Goal: Transaction & Acquisition: Book appointment/travel/reservation

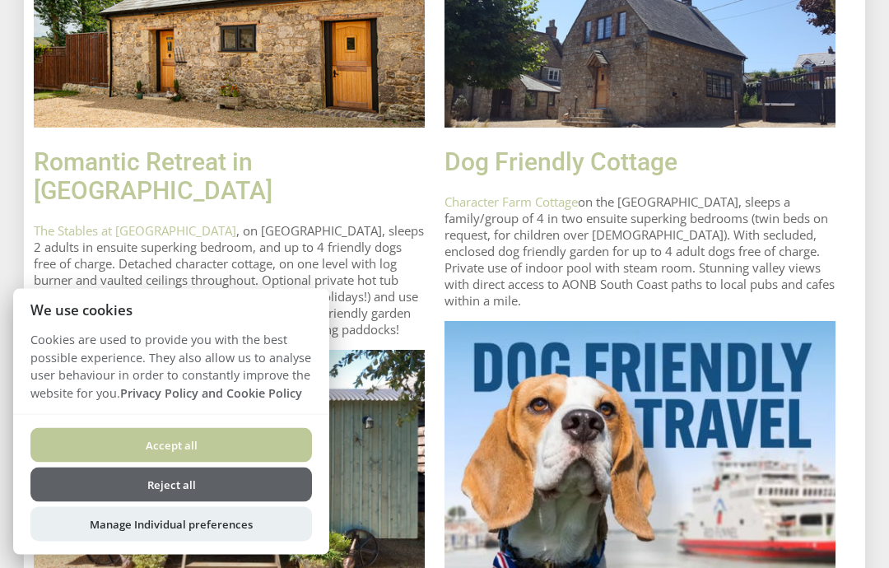
scroll to position [757, 0]
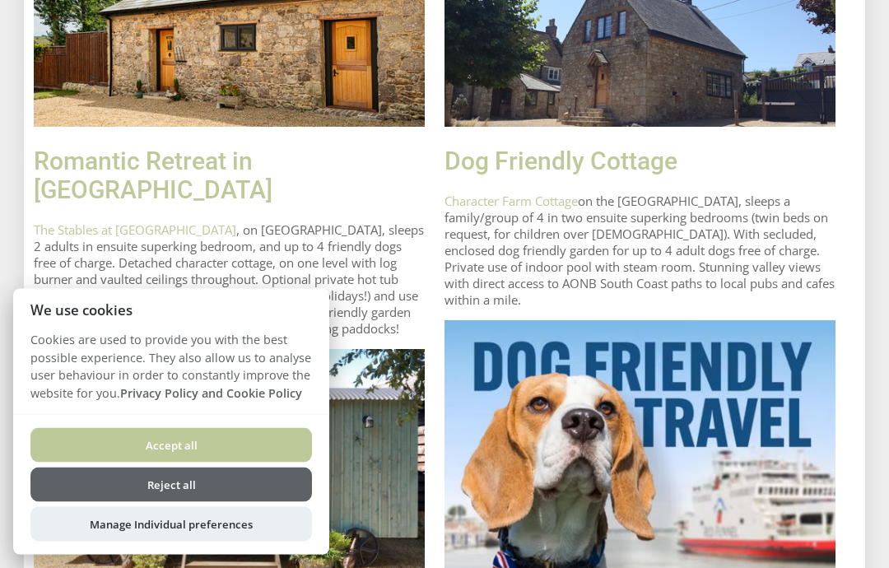
click at [272, 179] on link "Romantic Retreat in [GEOGRAPHIC_DATA]" at bounding box center [153, 176] width 239 height 58
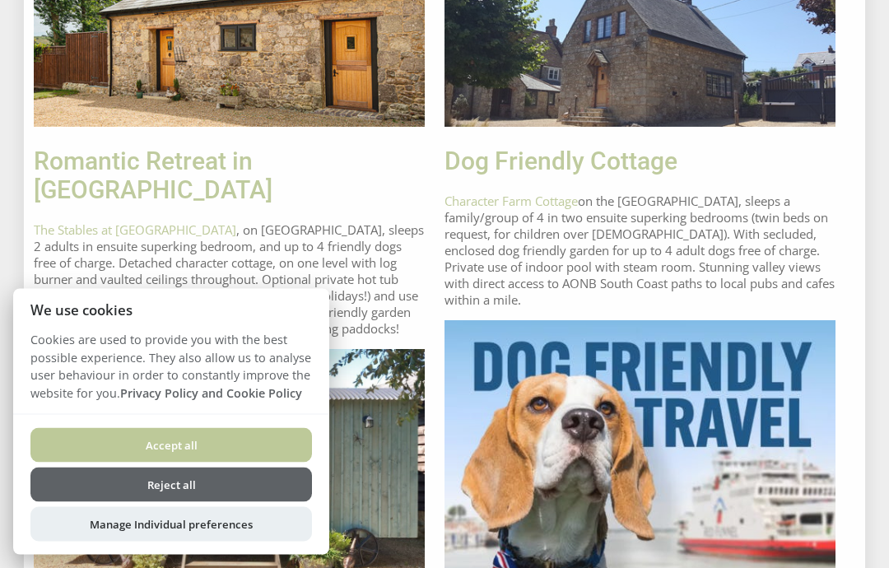
scroll to position [757, 0]
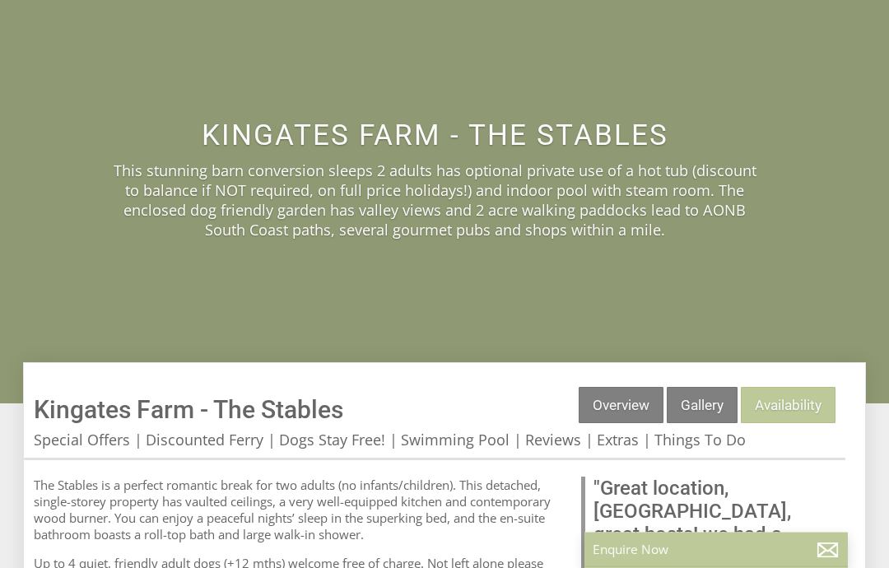
scroll to position [197, 0]
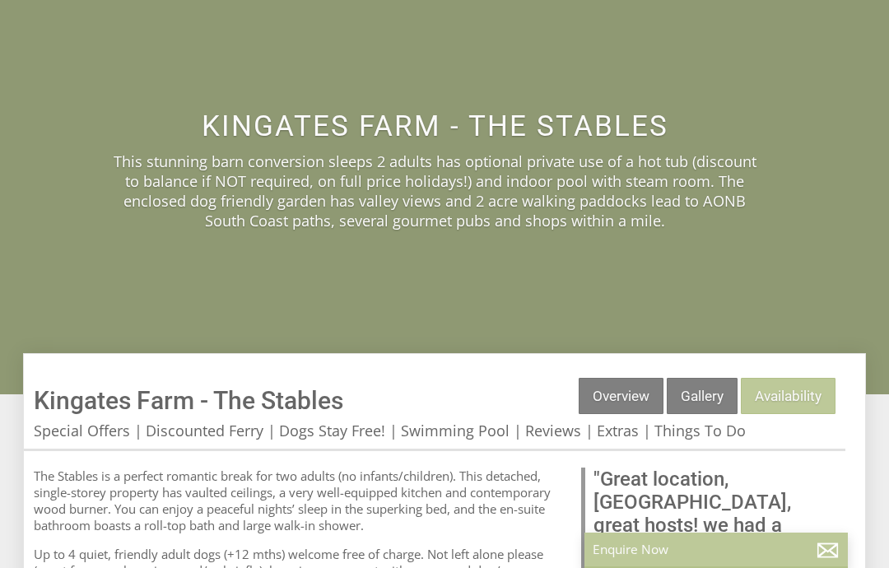
click at [696, 398] on link "Gallery" at bounding box center [702, 396] width 71 height 36
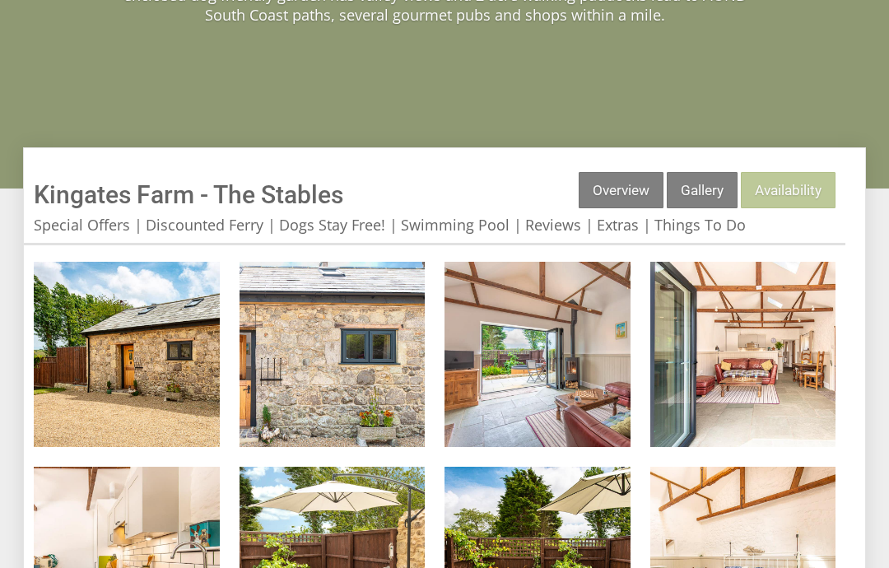
scroll to position [403, 0]
click at [119, 350] on img at bounding box center [127, 355] width 186 height 186
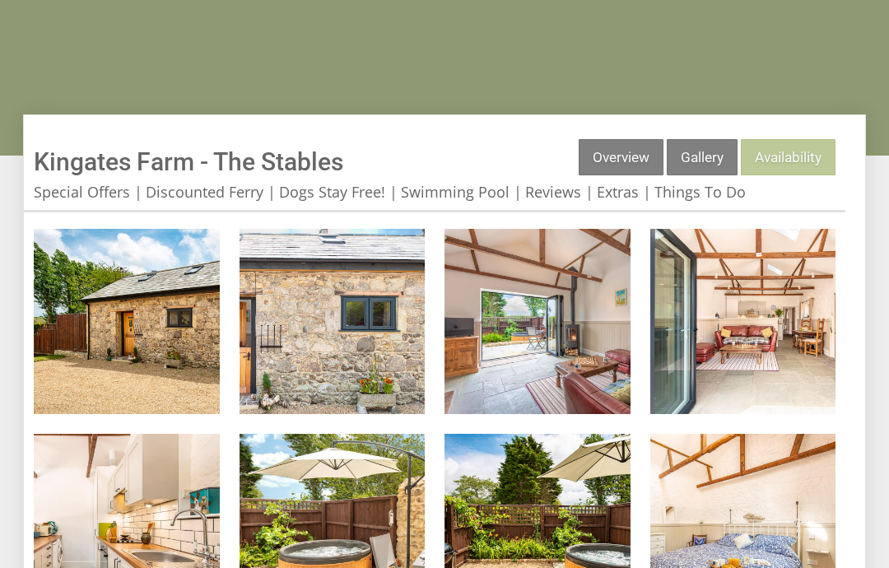
scroll to position [433, 0]
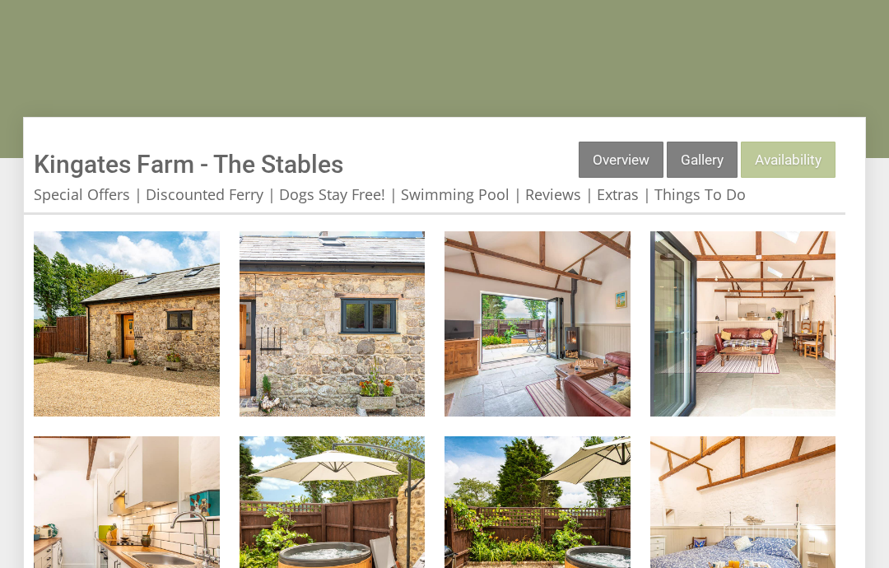
click at [814, 157] on link "Availability" at bounding box center [788, 160] width 95 height 36
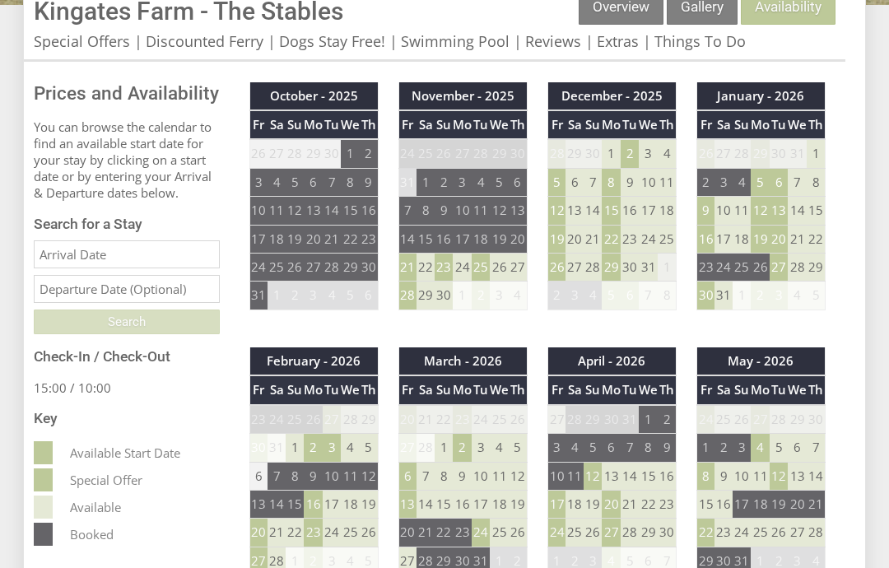
scroll to position [587, 0]
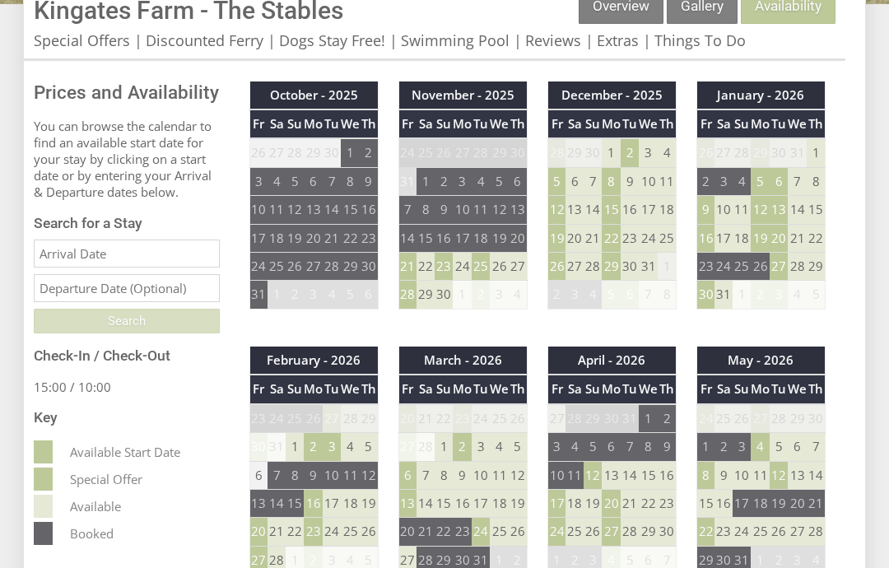
click at [621, 235] on td "22" at bounding box center [611, 238] width 19 height 28
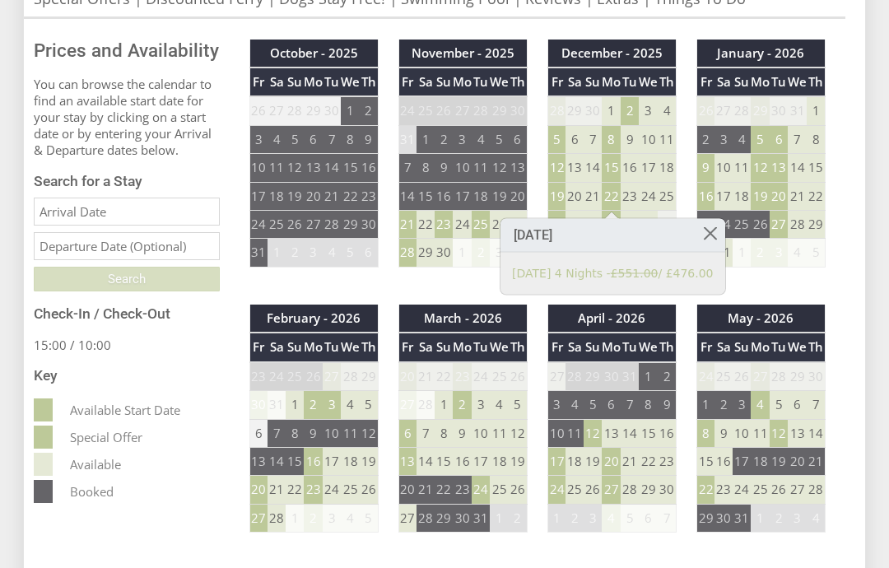
scroll to position [629, 0]
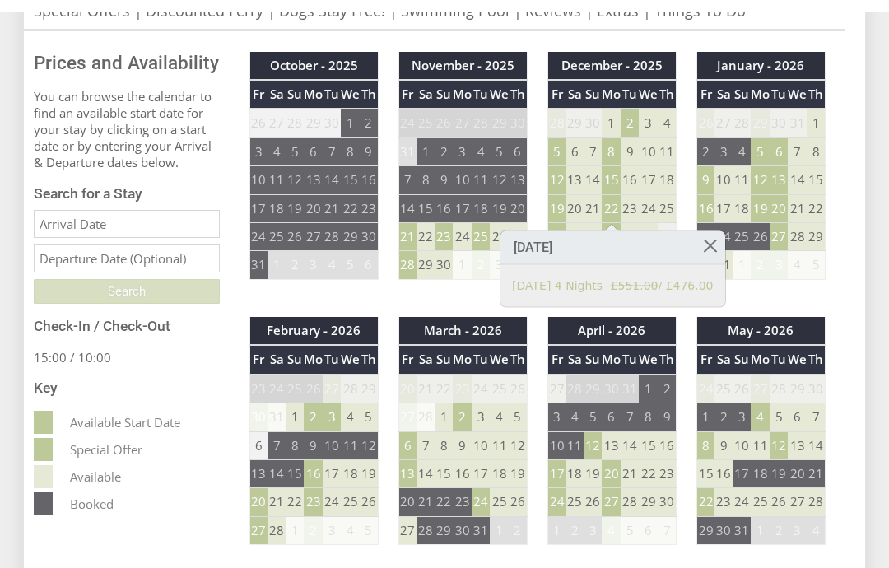
click at [718, 237] on link at bounding box center [710, 233] width 29 height 29
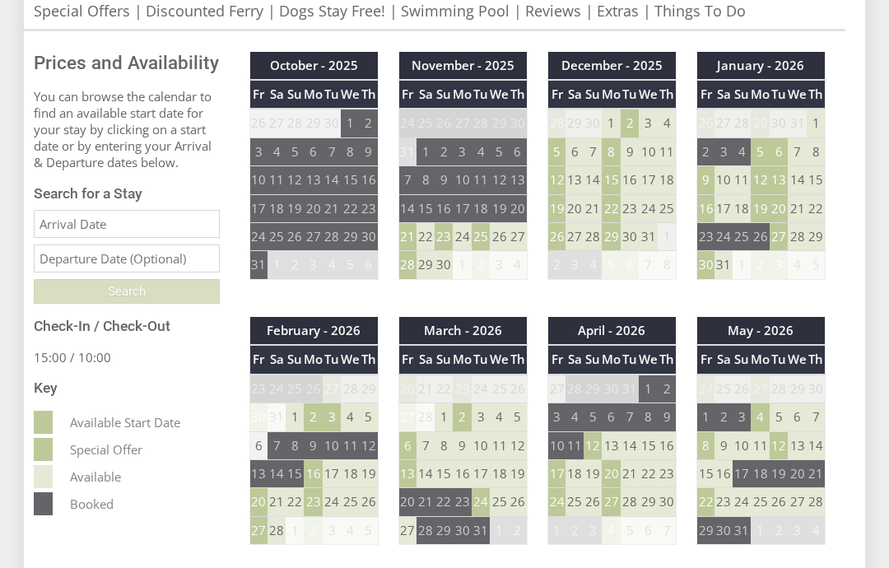
click at [617, 212] on td "22" at bounding box center [611, 208] width 19 height 28
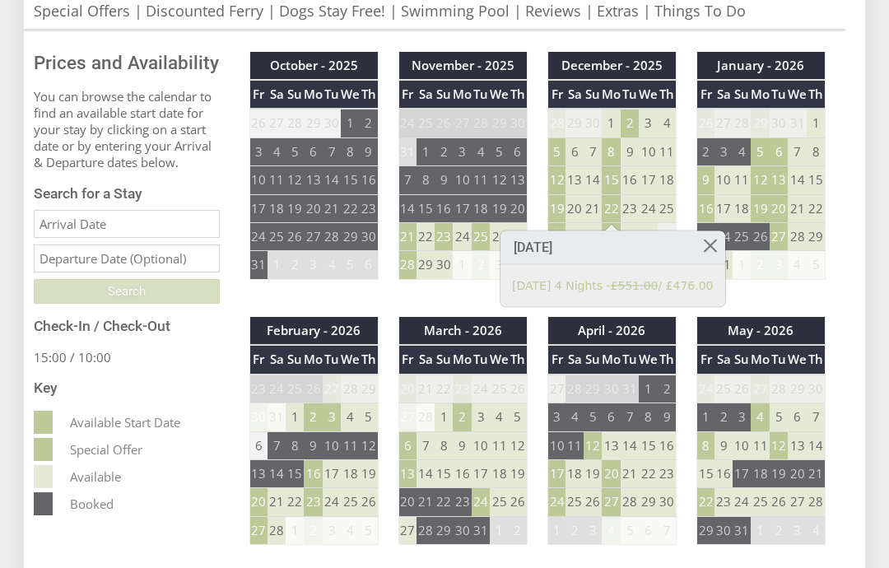
click at [717, 249] on link at bounding box center [710, 245] width 29 height 29
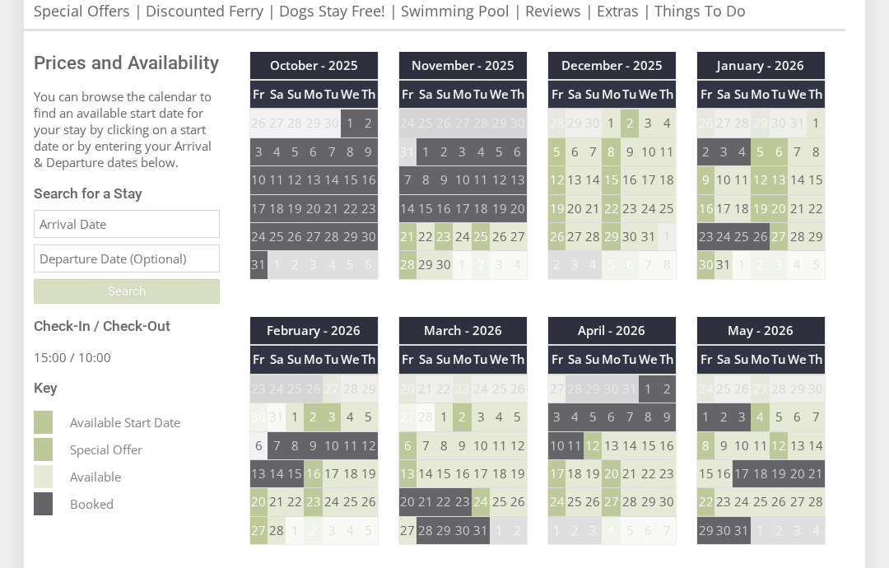
click at [619, 205] on td "22" at bounding box center [611, 208] width 19 height 28
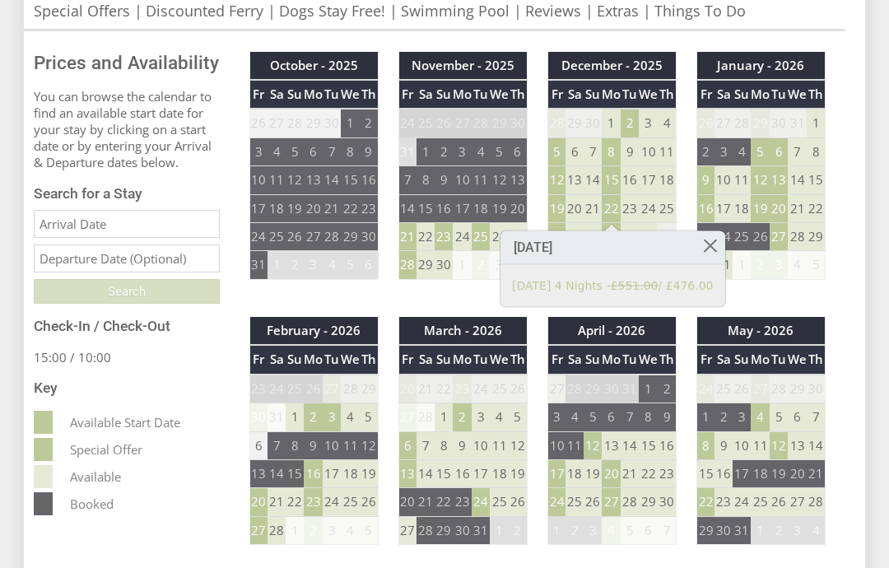
click at [625, 235] on h3 "[DATE]" at bounding box center [613, 248] width 225 height 34
click at [712, 242] on link at bounding box center [710, 245] width 29 height 29
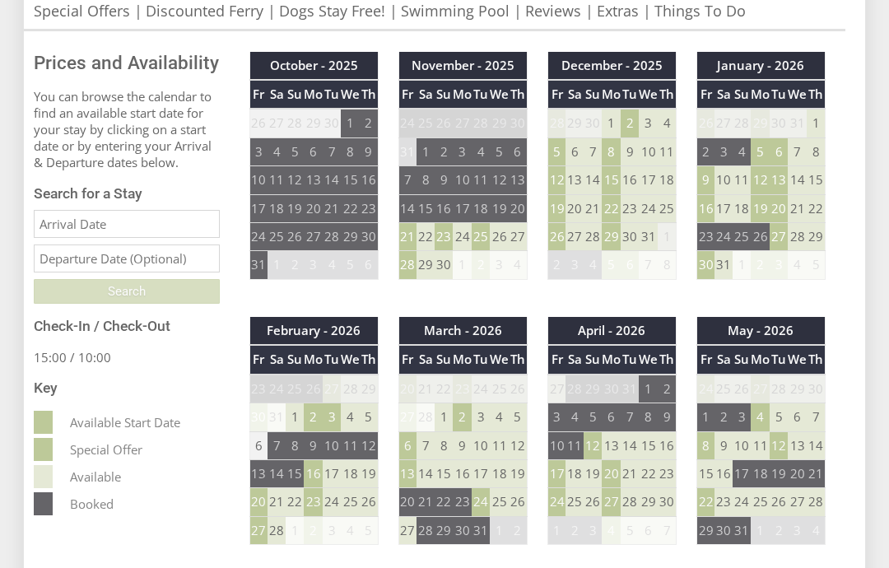
click at [621, 242] on td "29" at bounding box center [611, 237] width 19 height 28
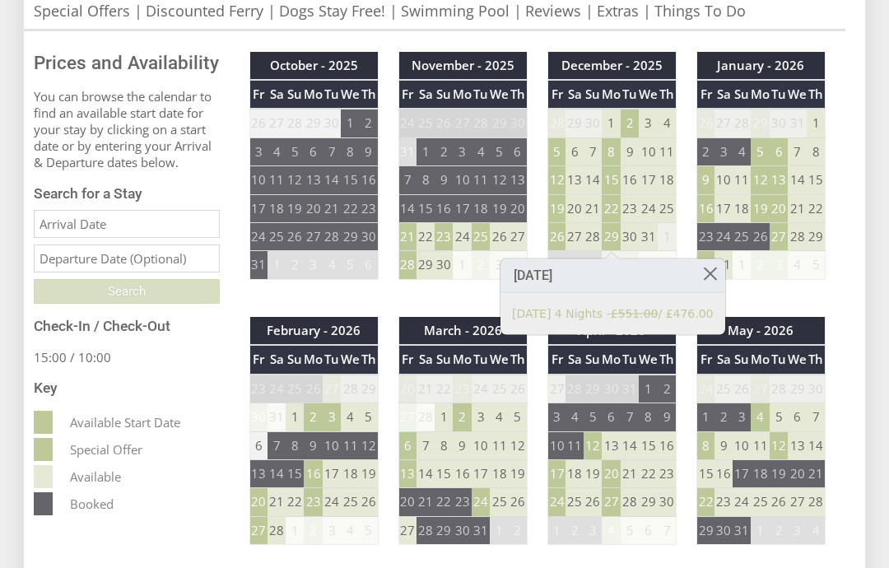
click at [620, 206] on td "22" at bounding box center [611, 208] width 19 height 28
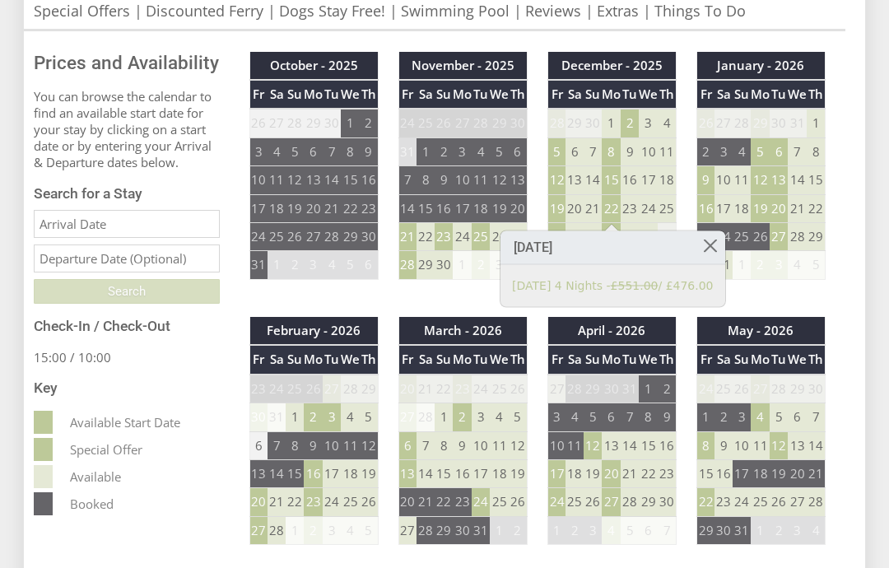
click at [718, 240] on link at bounding box center [710, 245] width 29 height 29
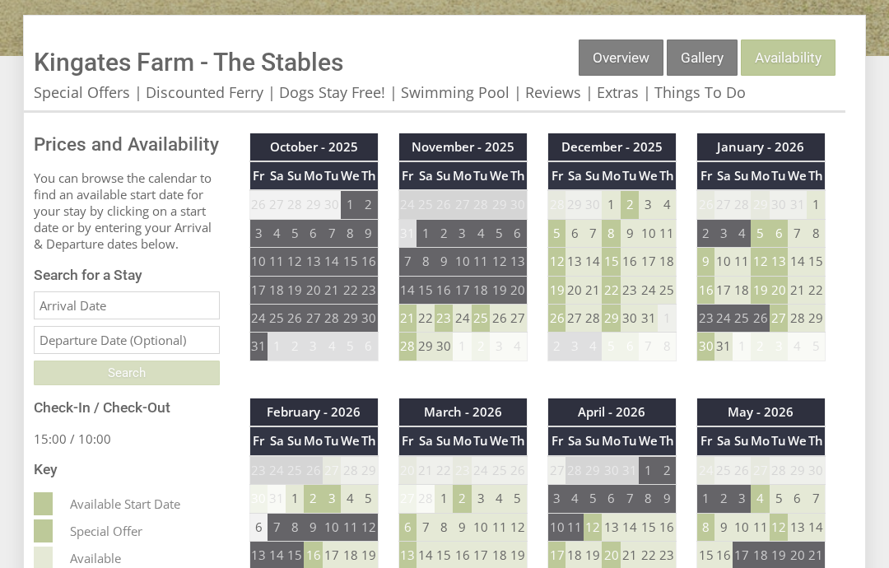
scroll to position [535, 0]
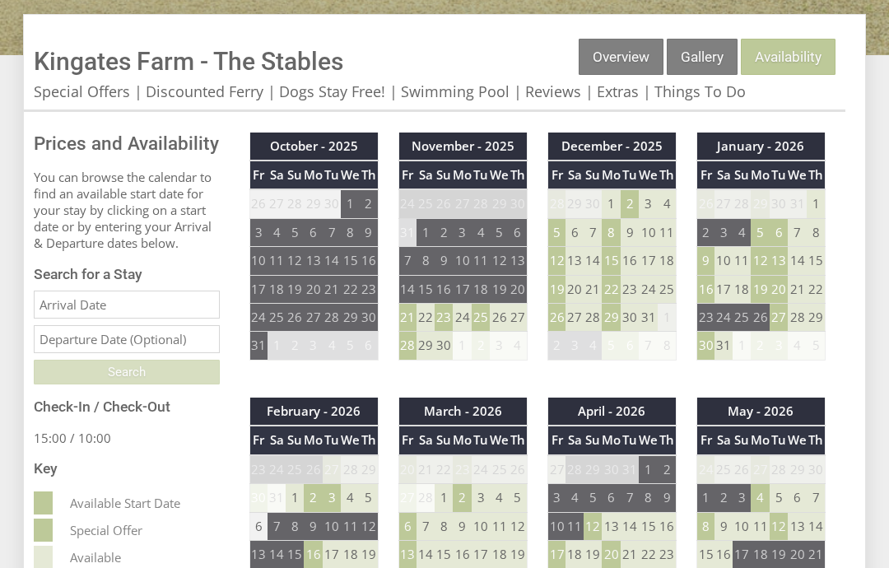
click at [59, 311] on input "Date" at bounding box center [127, 305] width 186 height 28
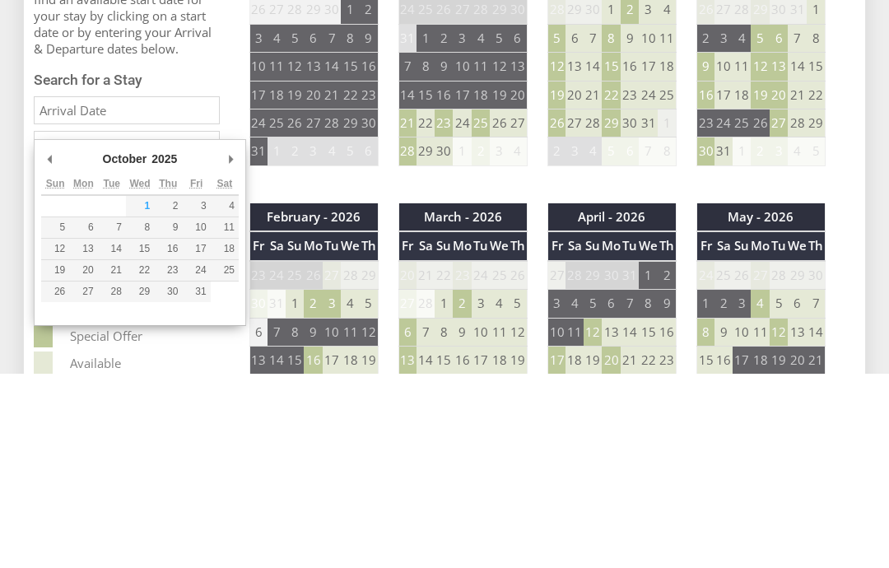
click at [247, 153] on div "October - 2025 Fr Sa Su Mo Tu We Th 26 27 28 29 30 1 2 3 4 5 6 7 8 9 10 11" at bounding box center [314, 255] width 149 height 244
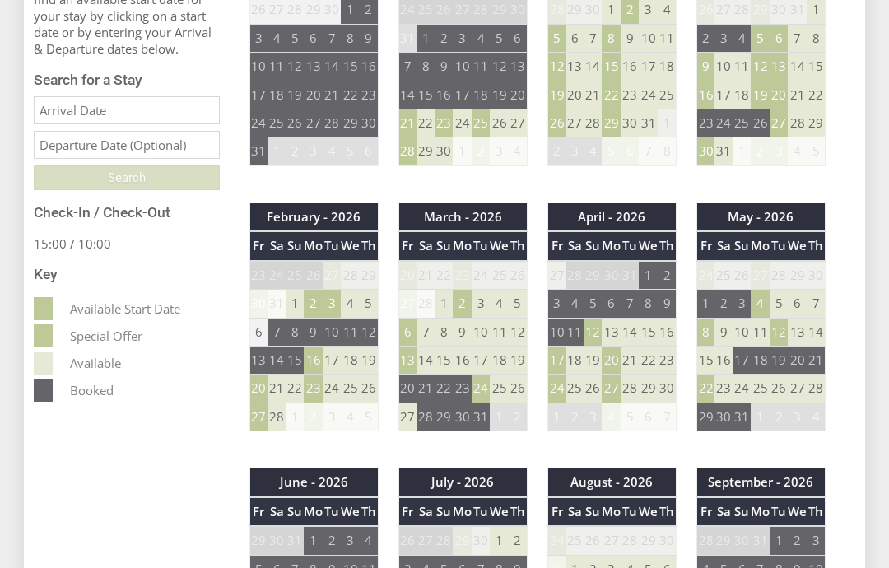
click at [186, 124] on input "Date" at bounding box center [127, 110] width 186 height 28
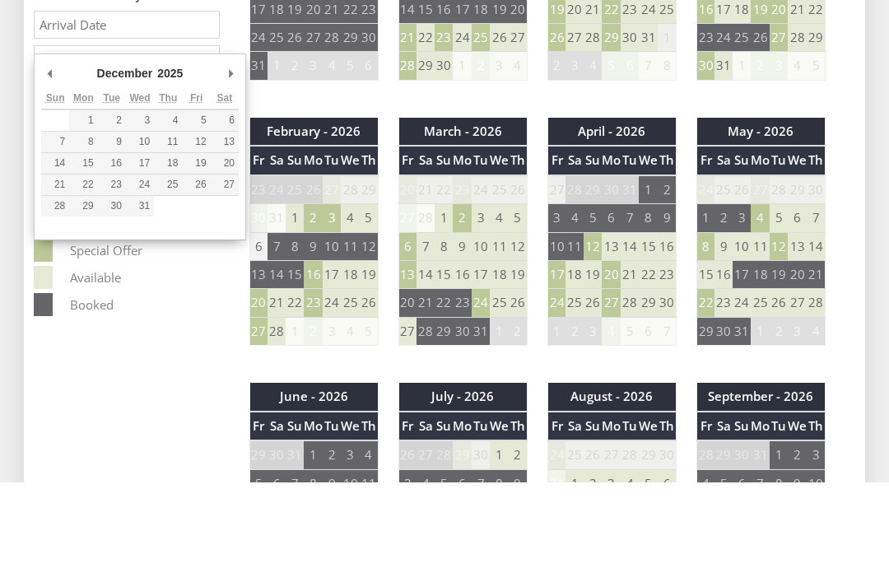
type input "[DATE]"
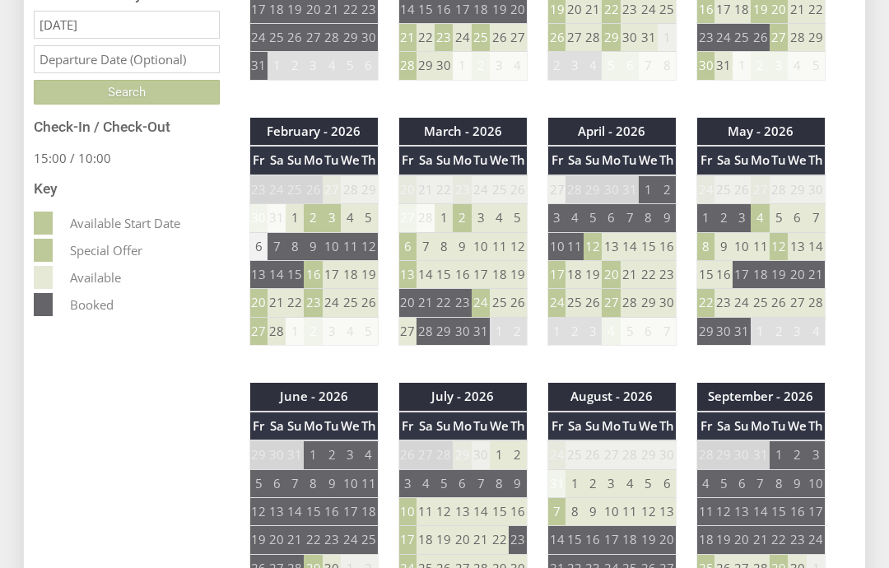
click at [189, 73] on input "text" at bounding box center [127, 59] width 186 height 28
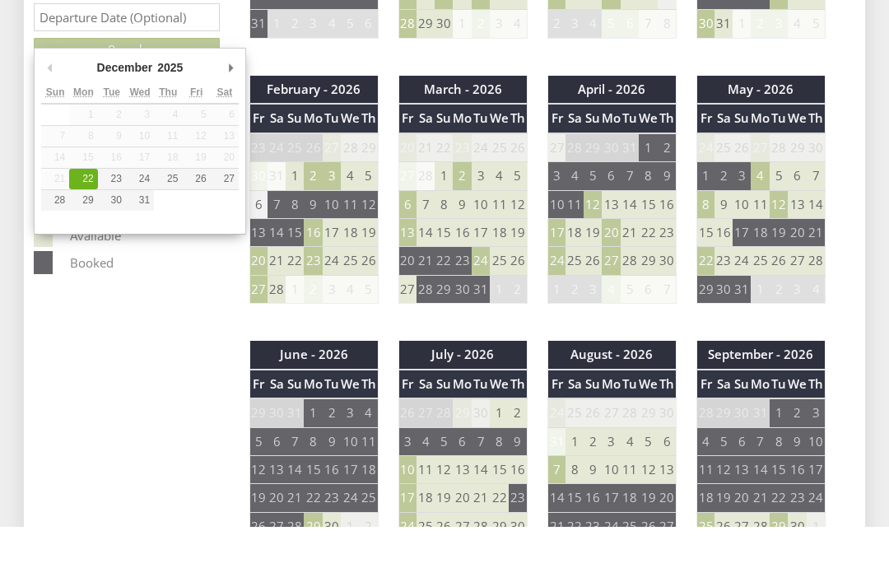
type input "[DATE]"
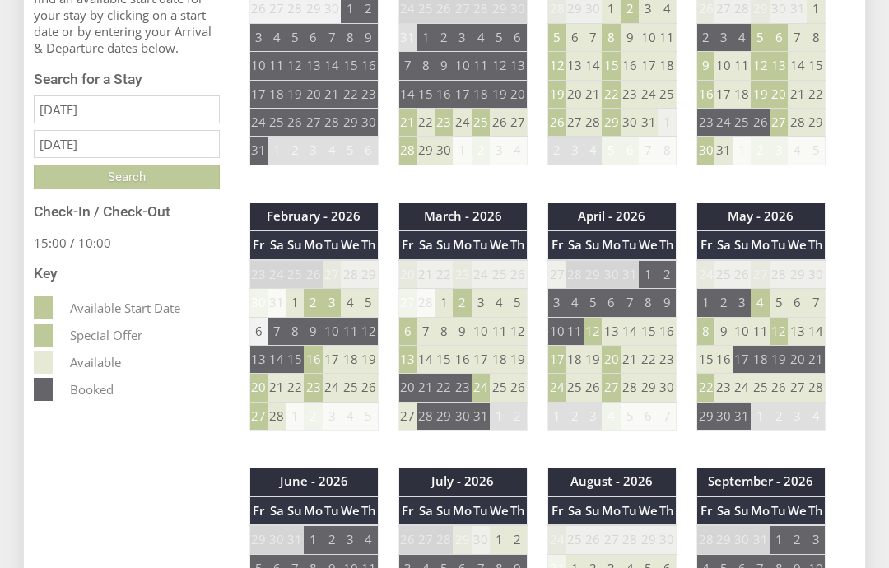
scroll to position [688, 0]
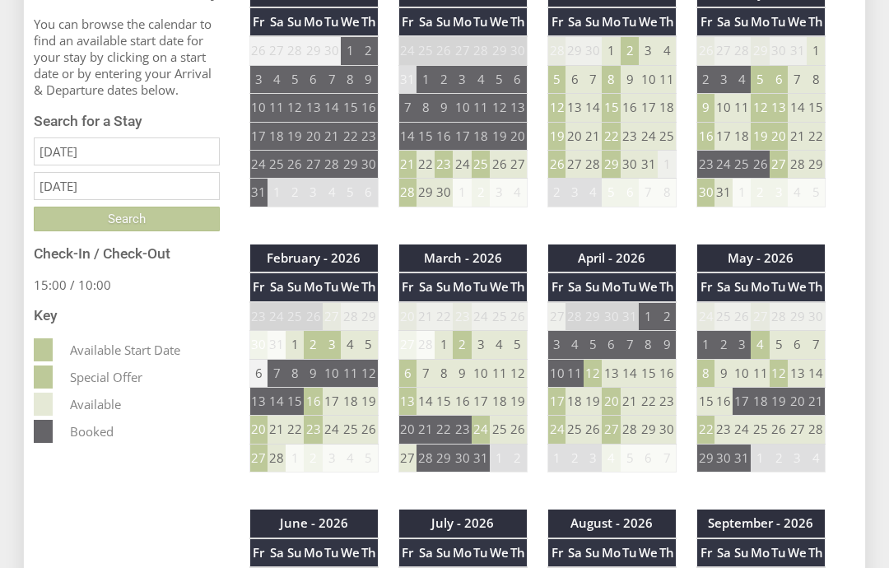
click at [188, 232] on input "Search" at bounding box center [127, 219] width 186 height 25
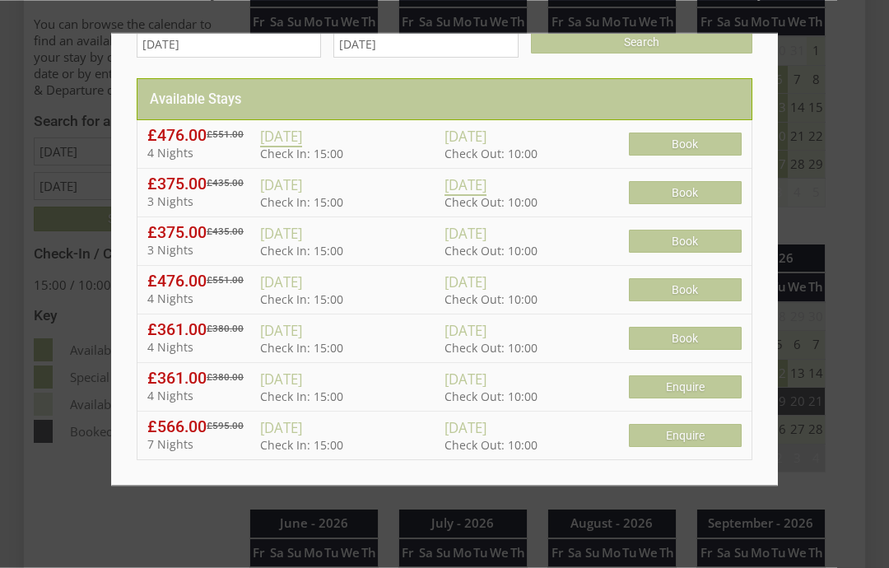
scroll to position [35, 0]
click at [302, 129] on span "[DATE]" at bounding box center [281, 137] width 42 height 21
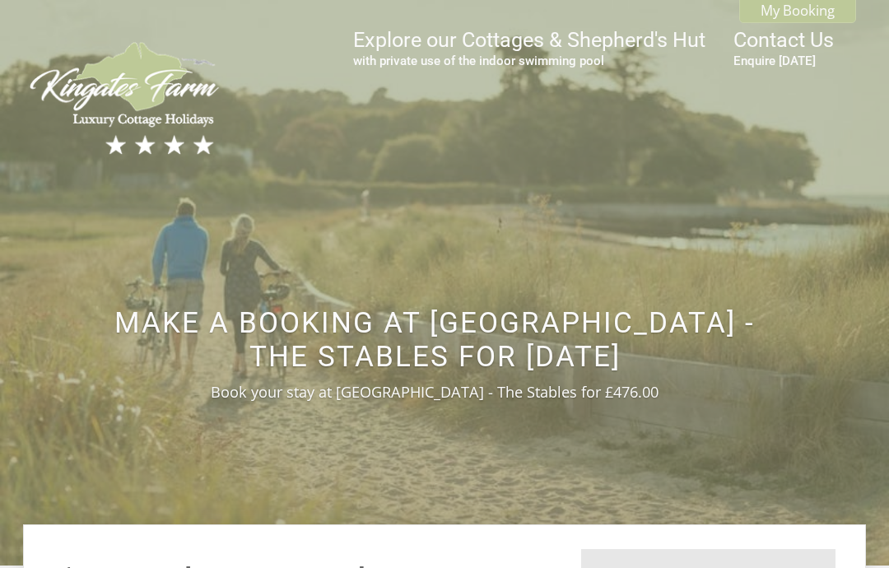
click at [105, 91] on img at bounding box center [126, 99] width 206 height 122
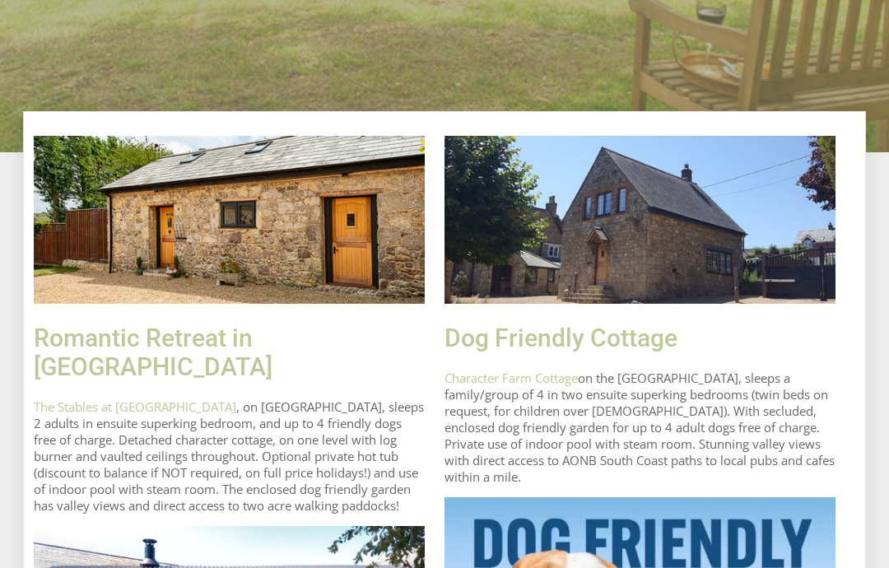
scroll to position [580, 0]
click at [545, 386] on link "Character Farm Cottage" at bounding box center [511, 378] width 133 height 16
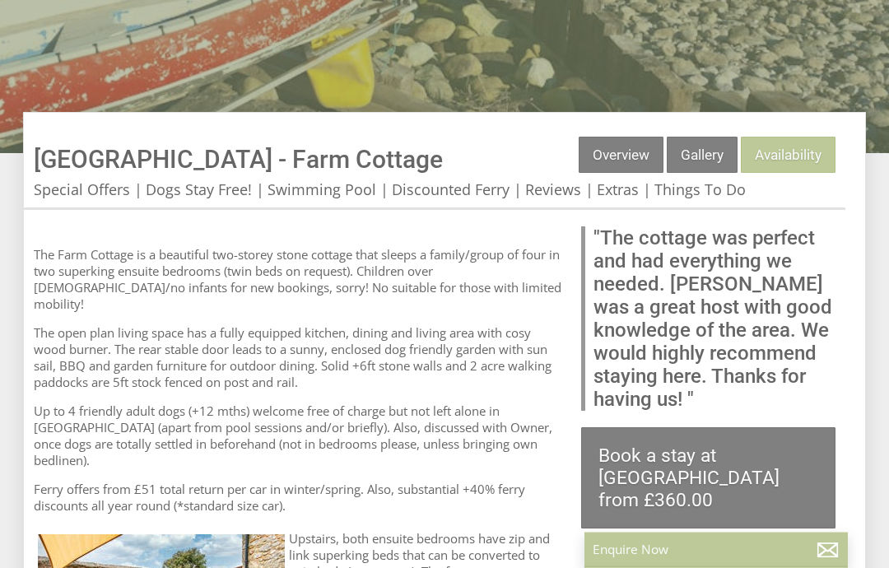
scroll to position [459, 0]
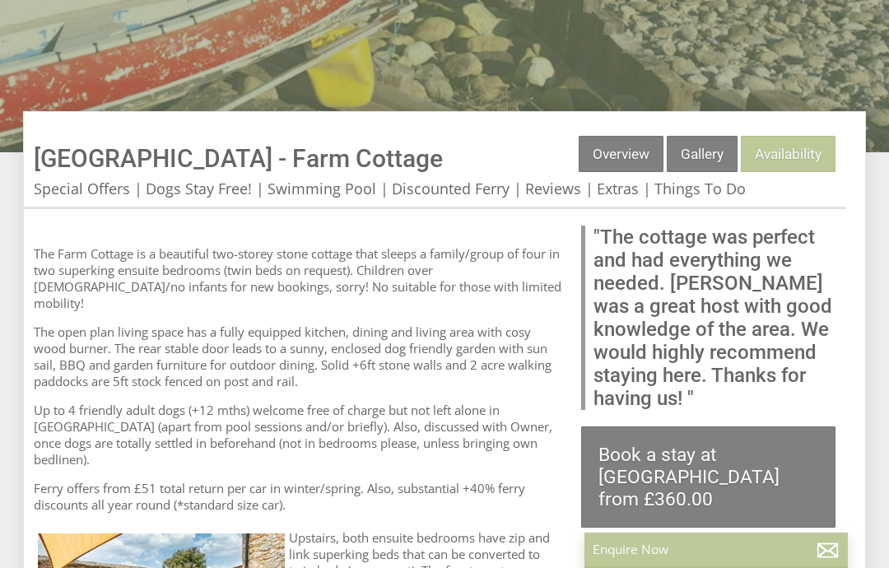
click at [704, 156] on link "Gallery" at bounding box center [702, 154] width 71 height 36
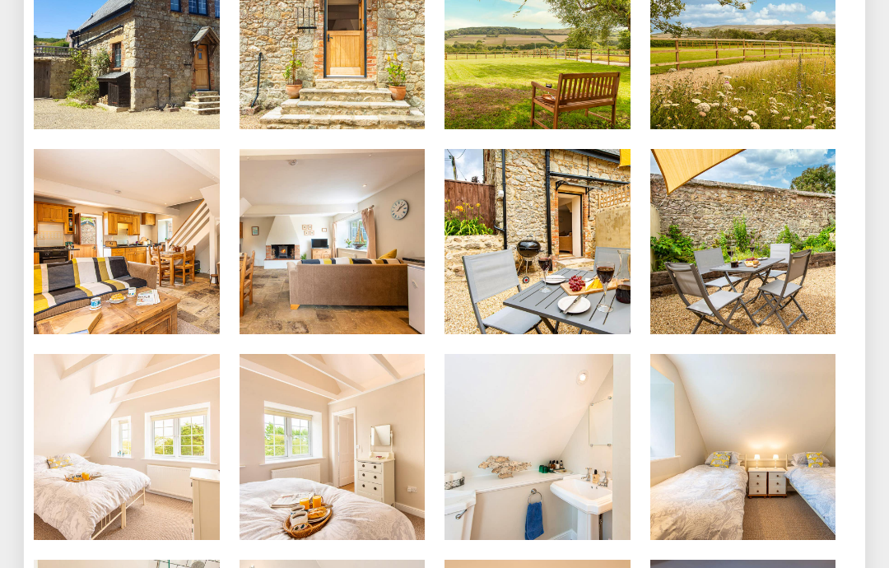
scroll to position [740, 0]
click at [106, 279] on img at bounding box center [127, 242] width 186 height 186
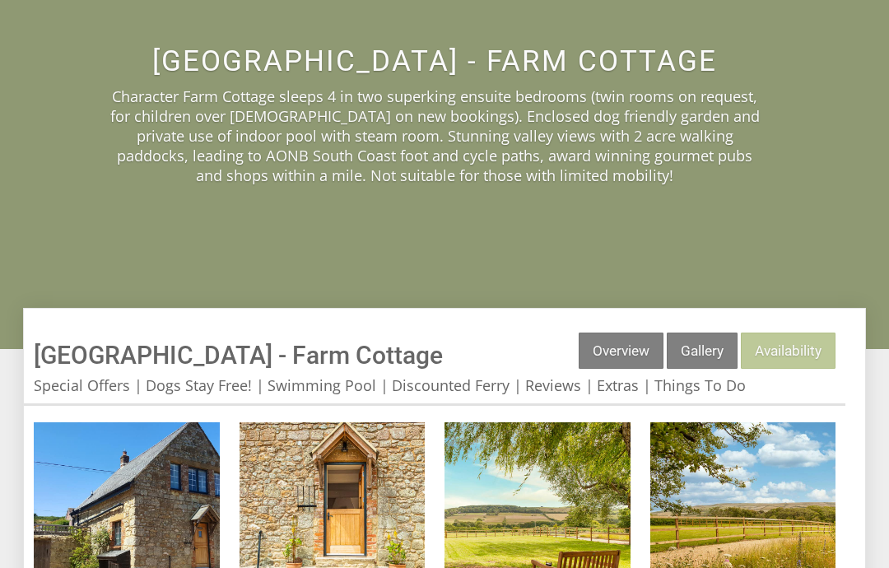
scroll to position [275, 0]
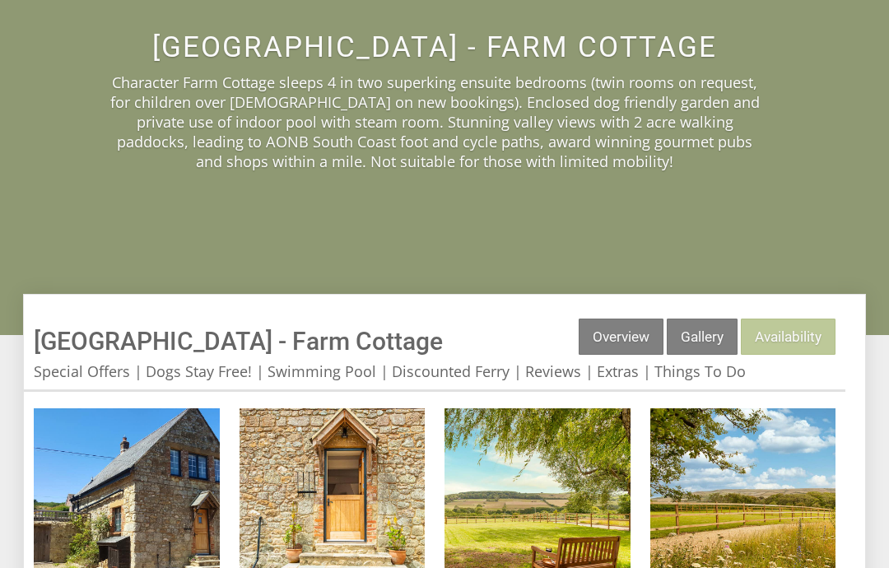
click at [789, 344] on link "Availability" at bounding box center [788, 337] width 95 height 36
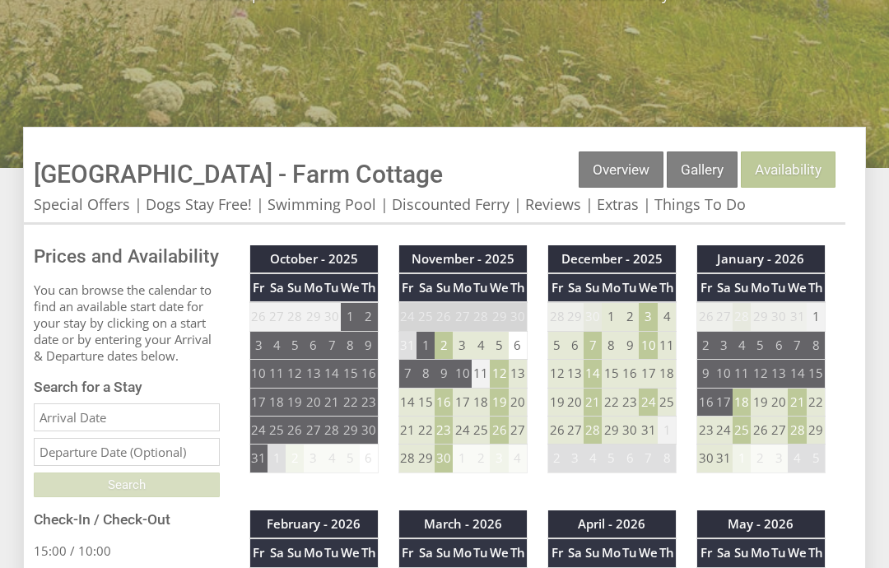
scroll to position [444, 0]
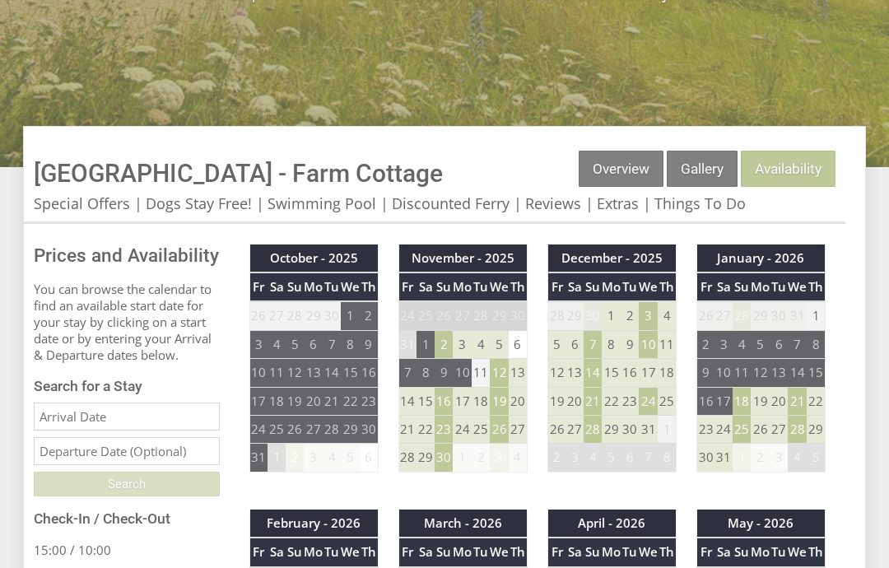
click at [598, 400] on td "21" at bounding box center [593, 401] width 18 height 28
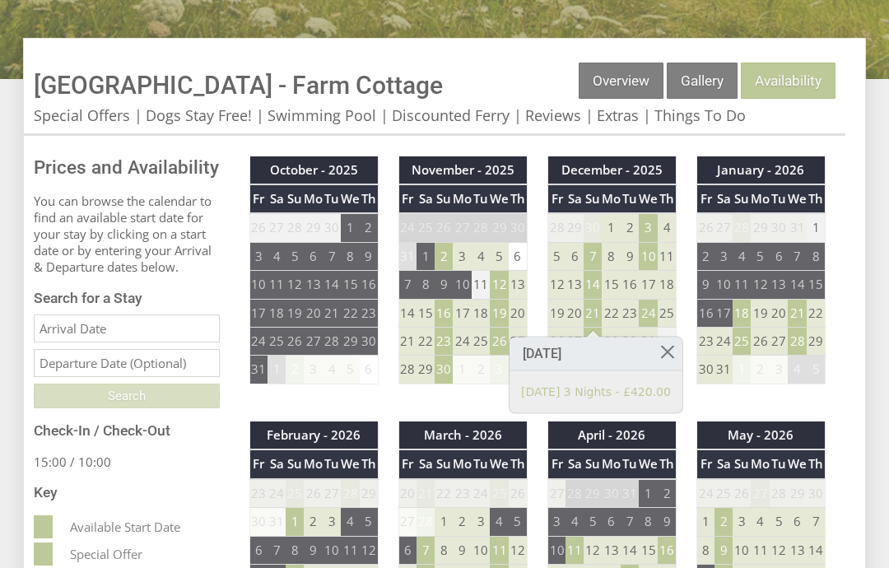
scroll to position [534, 0]
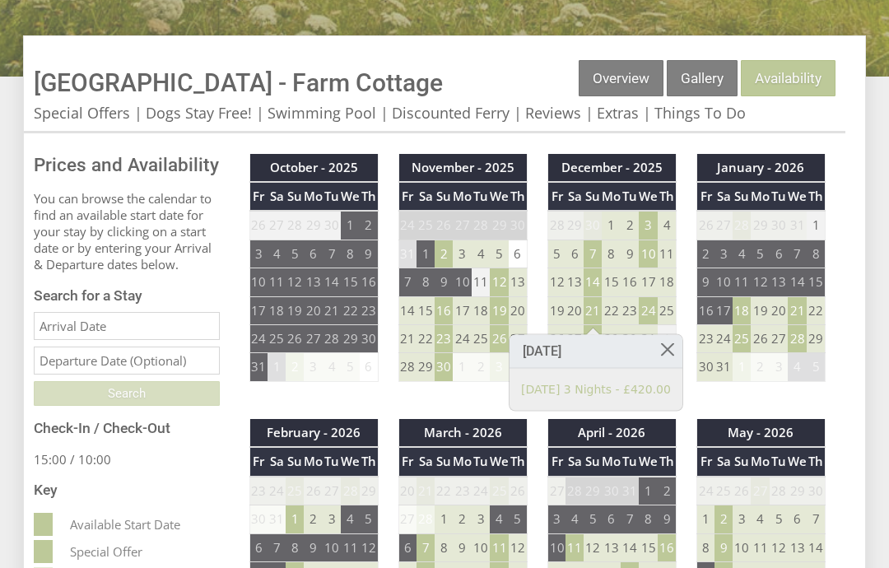
click at [75, 340] on input "Date" at bounding box center [127, 326] width 186 height 28
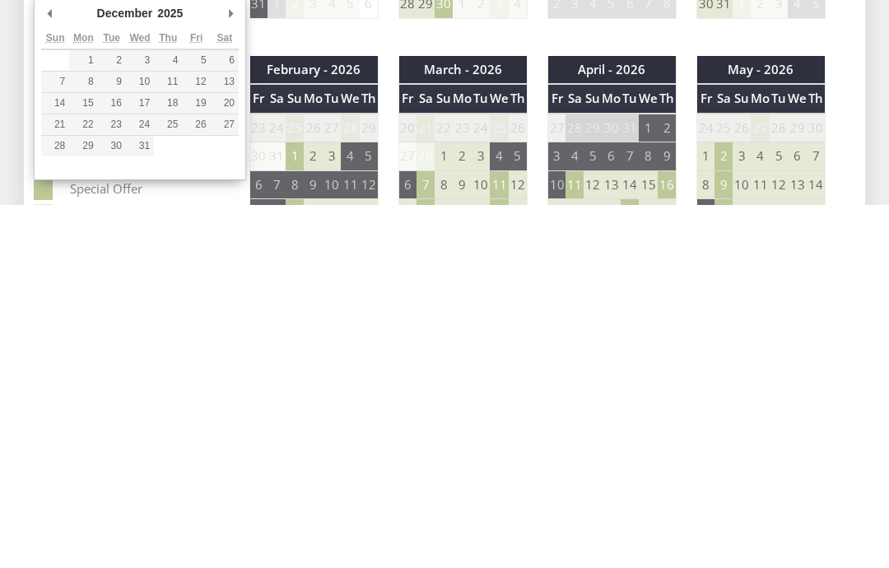
type input "[DATE]"
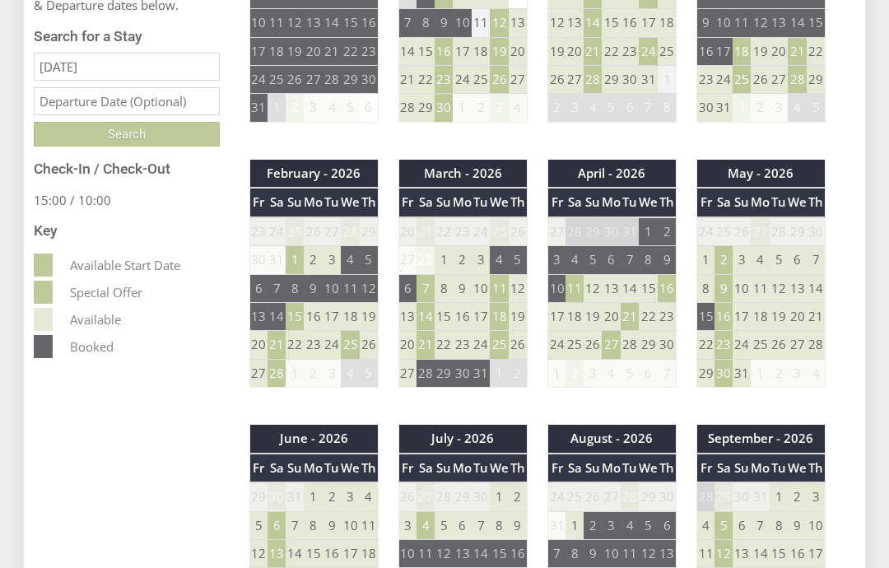
scroll to position [793, 0]
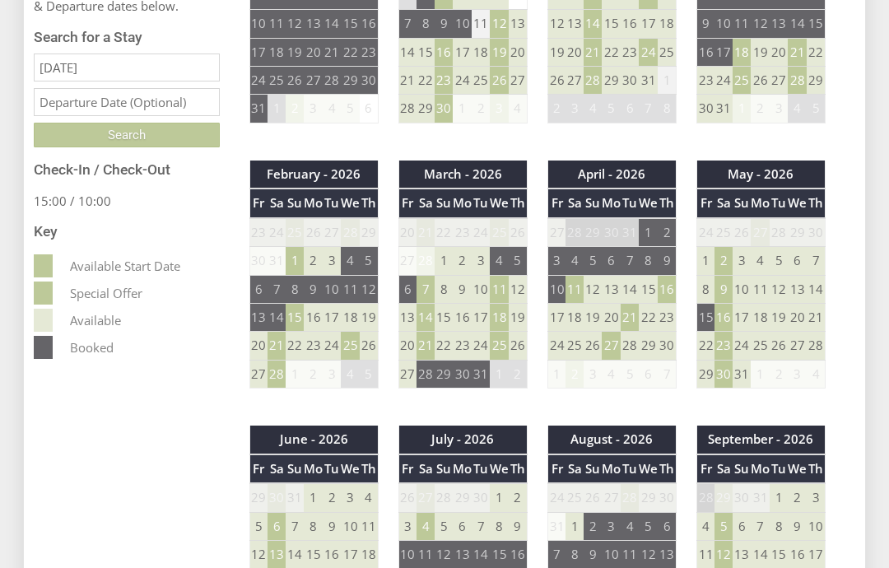
click at [146, 116] on input "text" at bounding box center [127, 102] width 186 height 28
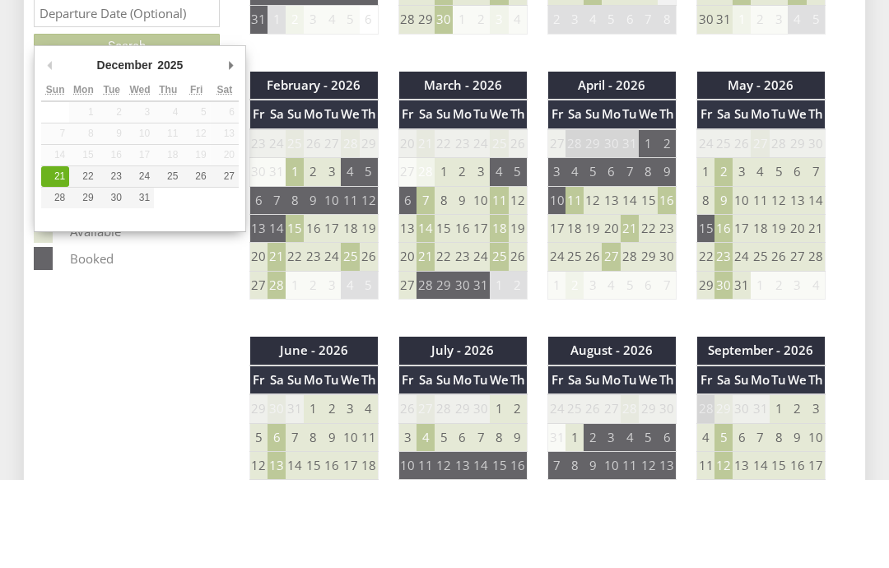
type input "[DATE]"
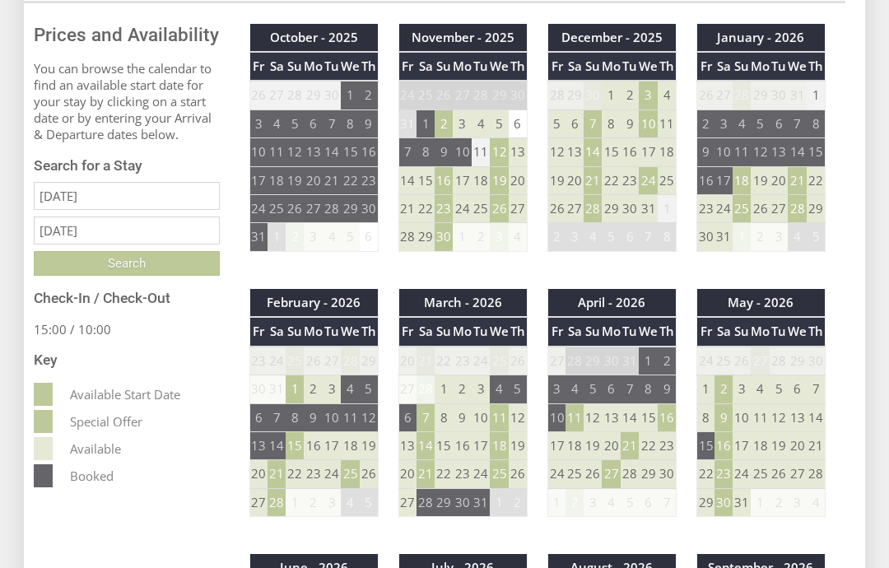
scroll to position [687, 0]
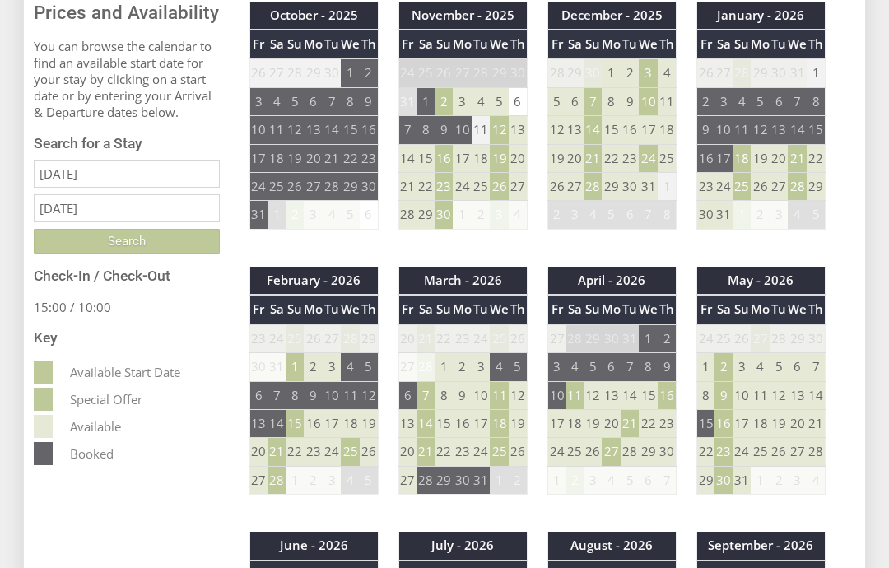
click at [199, 253] on input "Search" at bounding box center [127, 241] width 186 height 25
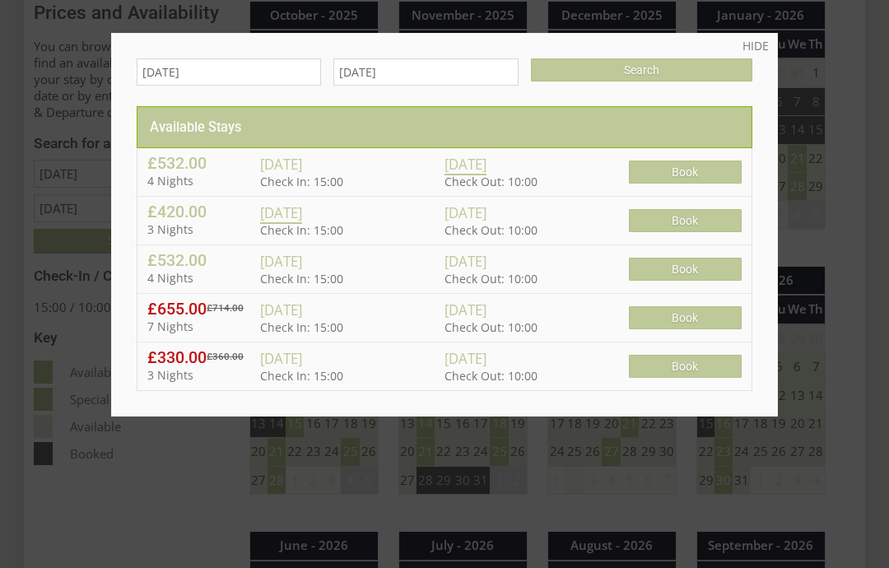
click at [761, 45] on link "HIDE" at bounding box center [756, 46] width 26 height 16
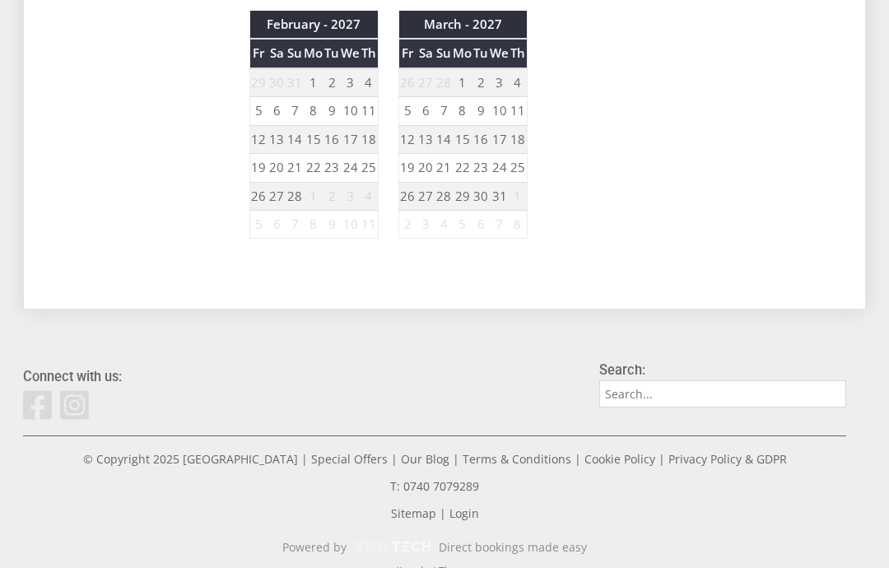
scroll to position [1735, 0]
